Goal: Answer question/provide support: Share knowledge or assist other users

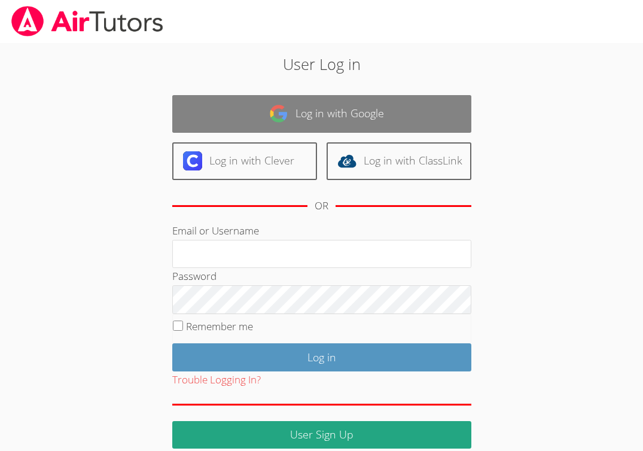
click at [286, 112] on img at bounding box center [278, 113] width 19 height 19
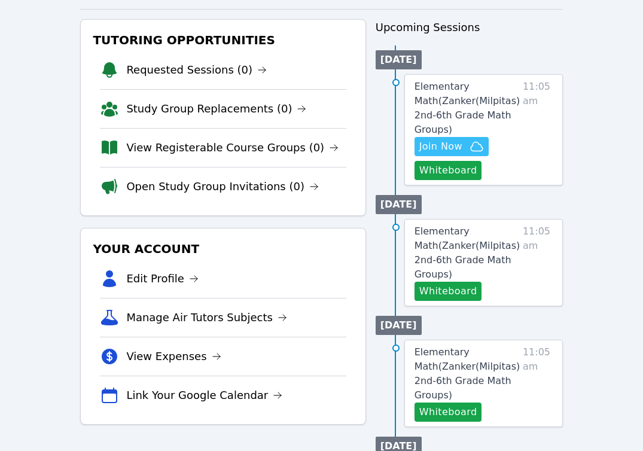
scroll to position [108, 0]
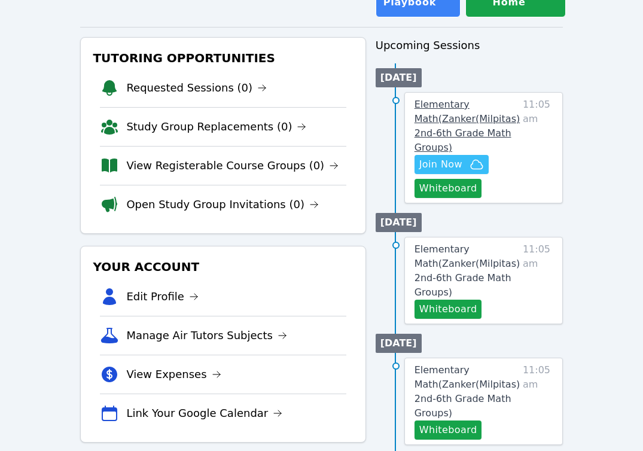
click at [454, 128] on span "Elementary Math ( Zanker(Milpitas) 2nd-6th Grade Math Groups )" at bounding box center [467, 126] width 106 height 54
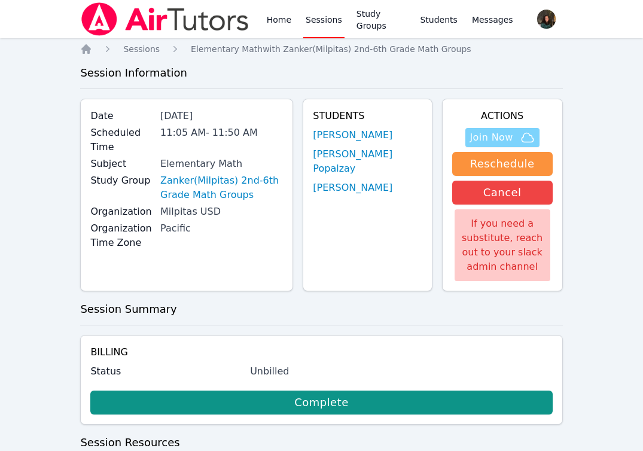
click at [520, 134] on icon "button" at bounding box center [527, 137] width 14 height 14
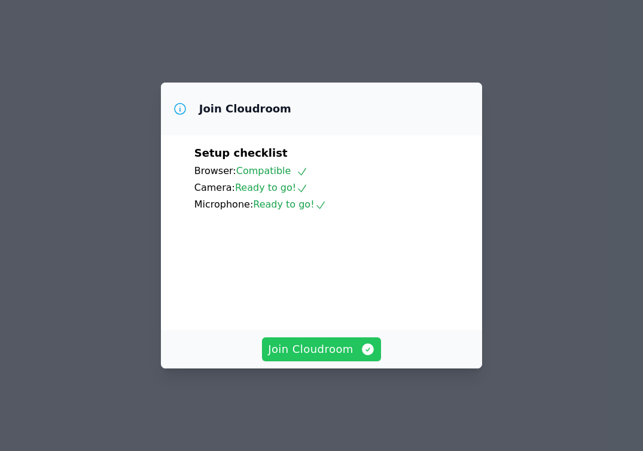
click at [312, 358] on span "Join Cloudroom" at bounding box center [321, 349] width 107 height 17
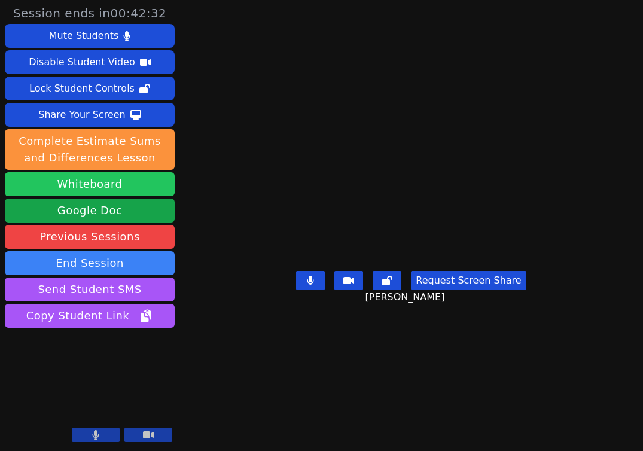
click at [97, 180] on button "Whiteboard" at bounding box center [90, 184] width 170 height 24
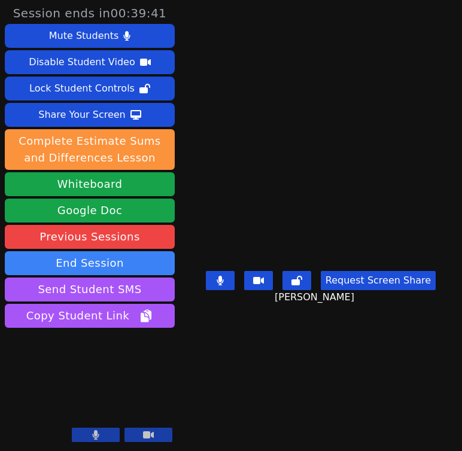
click at [93, 434] on icon at bounding box center [95, 435] width 7 height 10
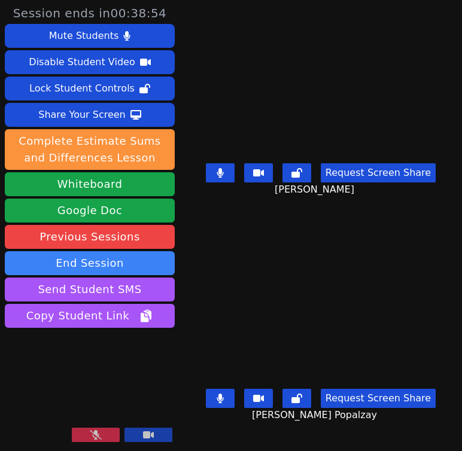
click at [96, 434] on icon at bounding box center [96, 435] width 12 height 10
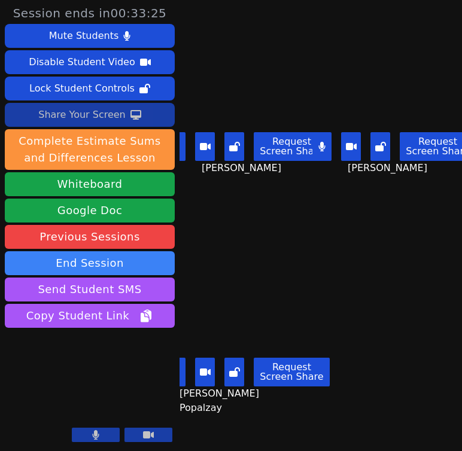
click at [87, 114] on div "Share Your Screen" at bounding box center [81, 114] width 87 height 19
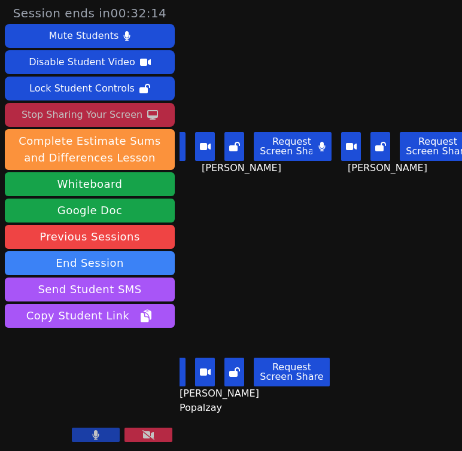
click at [355, 245] on main "Giovanni Gallegos Diaz Request Screen Share Giovanni Gallegos Diaz Sumaya Ahmed…" at bounding box center [320, 225] width 282 height 451
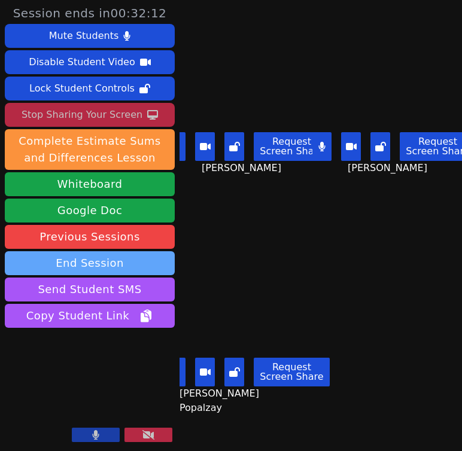
click at [118, 266] on button "End Session" at bounding box center [90, 263] width 170 height 24
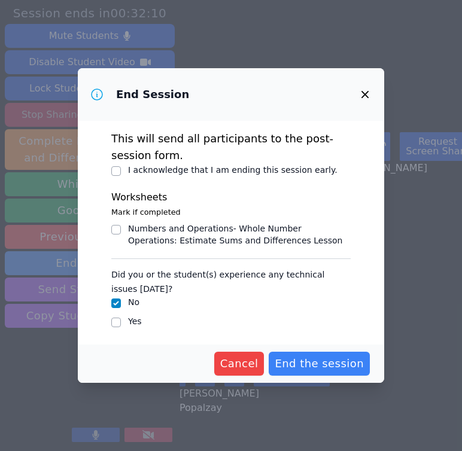
click at [368, 91] on icon "button" at bounding box center [364, 94] width 7 height 7
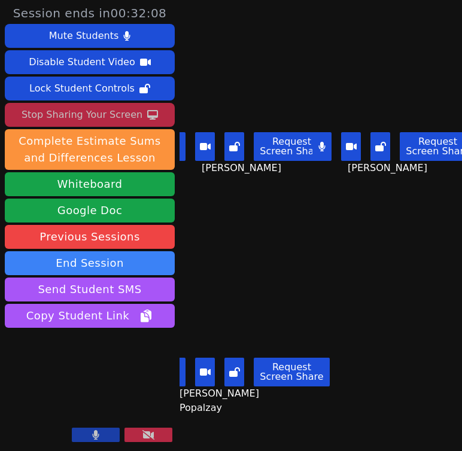
click at [87, 118] on div "Stop Sharing Your Screen" at bounding box center [82, 114] width 121 height 19
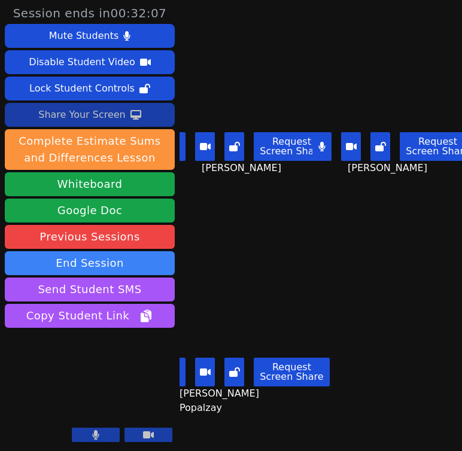
click at [313, 221] on div "Giovanni Gallegos Diaz Request Screen Share Giovanni Gallegos Diaz" at bounding box center [247, 112] width 136 height 225
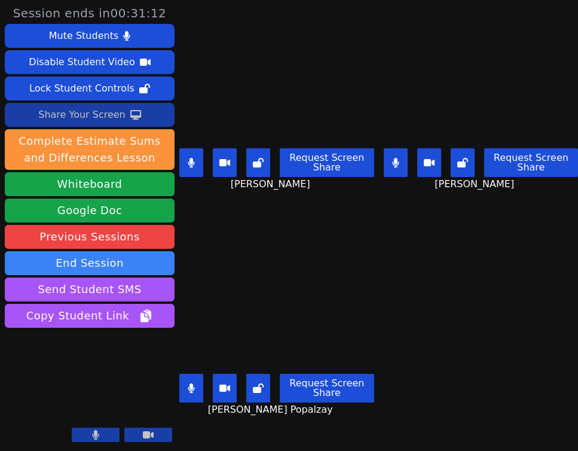
click at [390, 171] on button at bounding box center [396, 162] width 24 height 29
click at [395, 159] on icon at bounding box center [396, 163] width 12 height 10
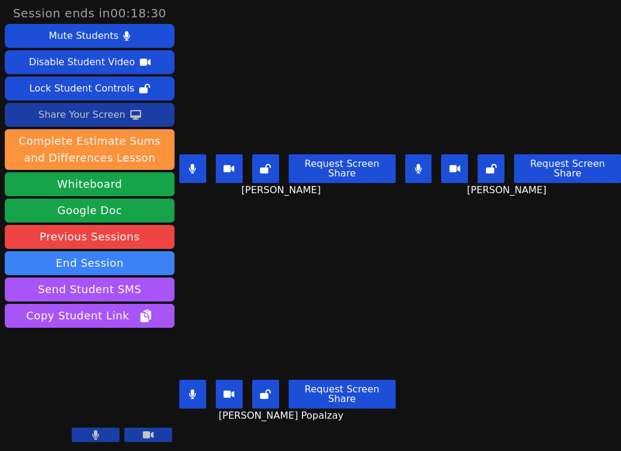
click at [419, 166] on icon at bounding box center [418, 169] width 7 height 10
click at [189, 167] on button at bounding box center [192, 168] width 27 height 29
click at [191, 168] on icon at bounding box center [193, 169] width 12 height 10
click at [427, 164] on button at bounding box center [418, 168] width 27 height 29
click at [196, 173] on icon at bounding box center [192, 169] width 7 height 10
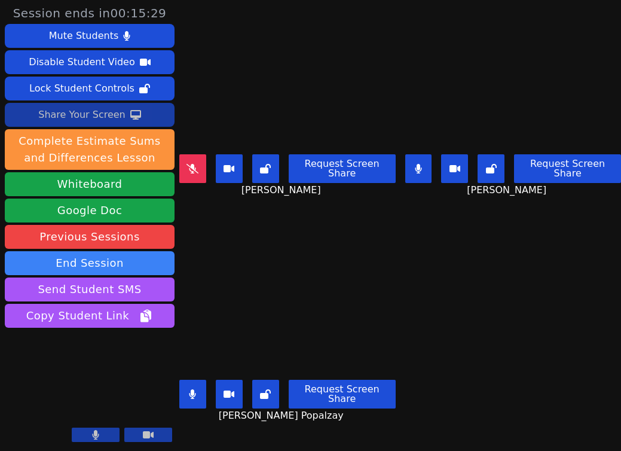
click at [417, 166] on icon at bounding box center [418, 169] width 7 height 10
click at [415, 167] on icon at bounding box center [419, 169] width 12 height 10
click at [193, 167] on icon at bounding box center [193, 169] width 12 height 10
click at [478, 246] on main "Giovanni Gallegos Diaz Request Screen Share Giovanni Gallegos Diaz Sumaya Ahmed…" at bounding box center [400, 225] width 442 height 451
click at [198, 227] on div "Kolsum Popalzay Request Screen Share Kolsum Popalzay" at bounding box center [287, 337] width 216 height 225
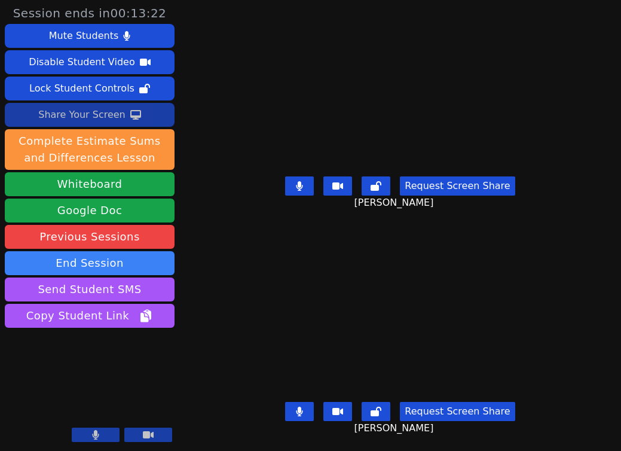
click at [250, 198] on div "Request Screen Share Giovanni Gallegos Diaz" at bounding box center [400, 196] width 301 height 48
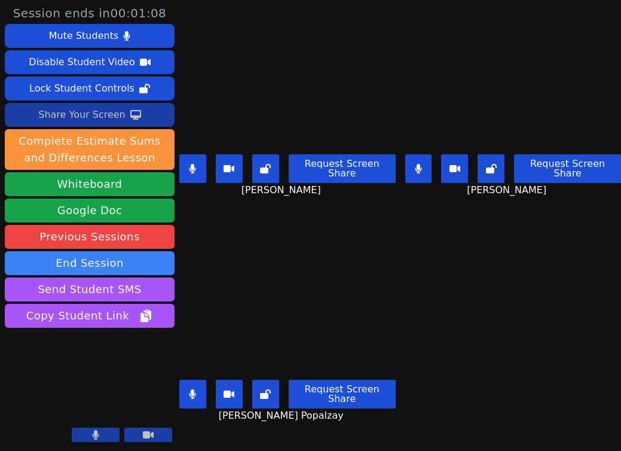
click at [157, 418] on video at bounding box center [90, 398] width 170 height 96
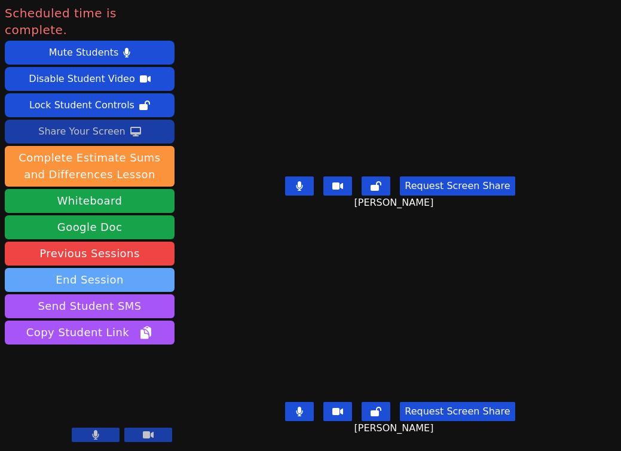
click at [129, 268] on button "End Session" at bounding box center [90, 280] width 170 height 24
